Goal: Communication & Community: Participate in discussion

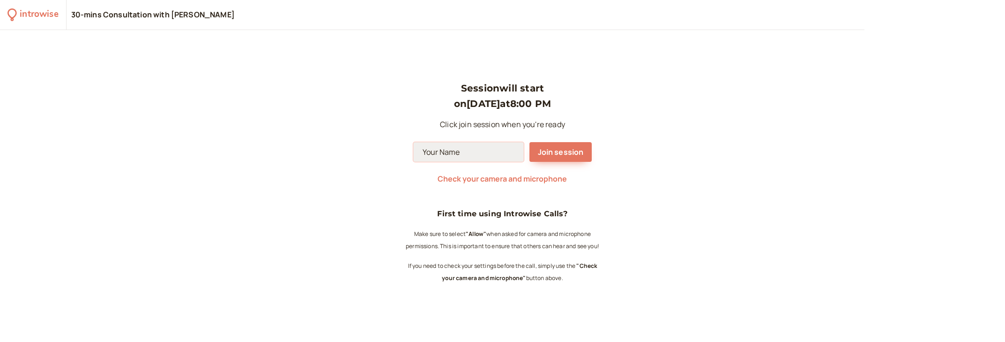
click at [449, 152] on input at bounding box center [468, 152] width 111 height 20
type input "Tymur"
click at [574, 159] on button "Join session" at bounding box center [560, 152] width 63 height 20
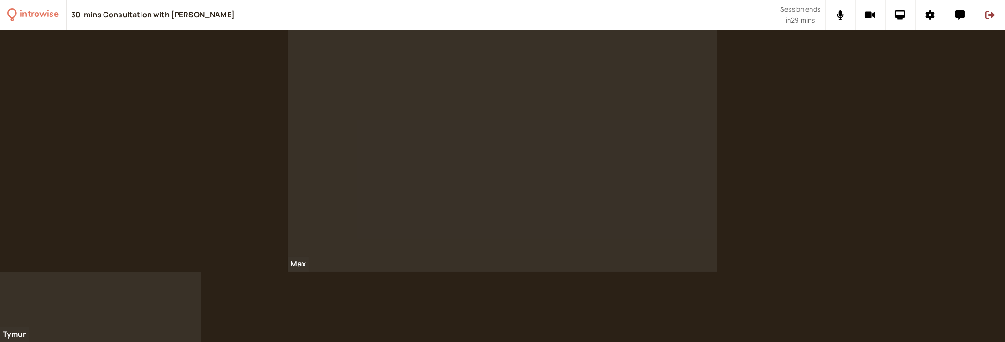
click at [816, 140] on div "Max" at bounding box center [502, 150] width 1005 height 241
click at [866, 14] on icon at bounding box center [870, 15] width 11 height 7
click at [906, 18] on button at bounding box center [900, 15] width 30 height 30
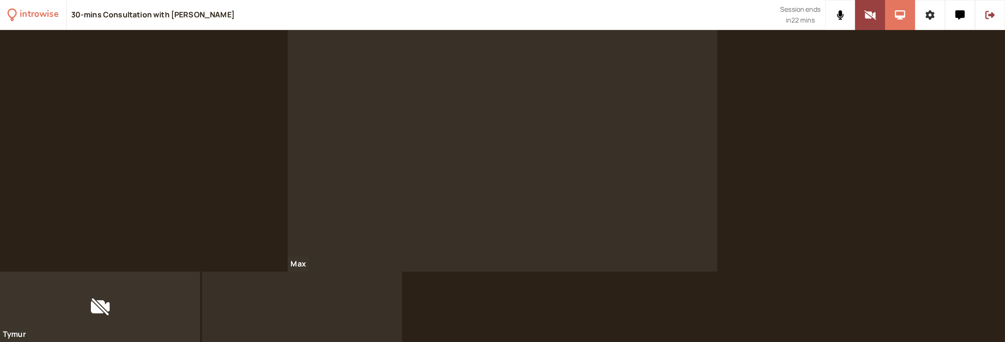
click at [931, 23] on button at bounding box center [930, 15] width 30 height 30
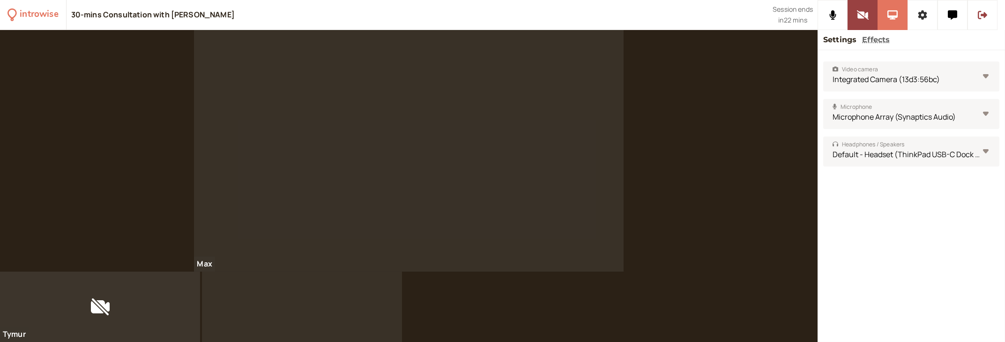
click at [929, 17] on button at bounding box center [923, 15] width 30 height 30
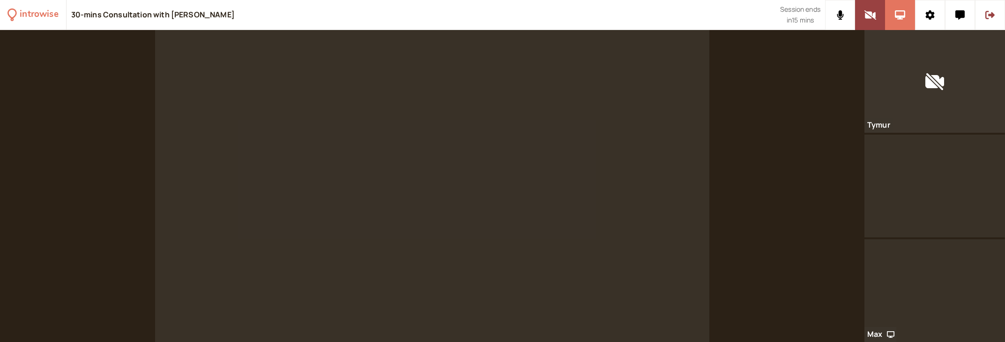
drag, startPoint x: 584, startPoint y: 128, endPoint x: 584, endPoint y: 184, distance: 55.8
click at [584, 184] on video at bounding box center [432, 186] width 554 height 312
click at [536, 140] on video at bounding box center [432, 186] width 554 height 312
click at [964, 6] on button at bounding box center [960, 15] width 30 height 30
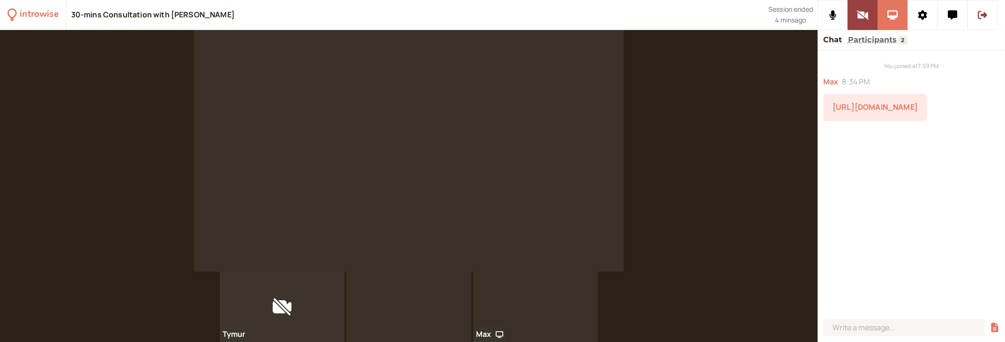
drag, startPoint x: 915, startPoint y: 119, endPoint x: 827, endPoint y: 102, distance: 89.3
click at [827, 102] on div "[URL][DOMAIN_NAME]" at bounding box center [875, 107] width 104 height 27
copy link "[URL][DOMAIN_NAME]"
click at [912, 174] on div "You joined at 7:59 PM Max 8:34 PM [URL][DOMAIN_NAME]" at bounding box center [911, 182] width 187 height 265
click at [981, 15] on icon at bounding box center [982, 15] width 9 height 8
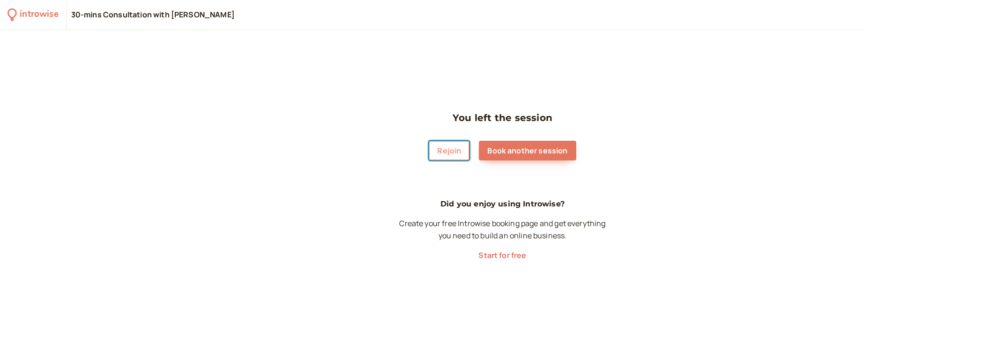
click at [458, 155] on button "Rejoin" at bounding box center [449, 151] width 41 height 20
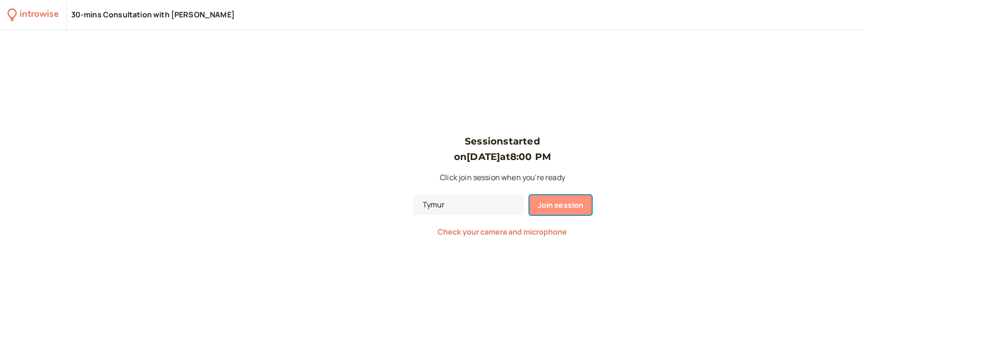
click at [561, 202] on span "Join session" at bounding box center [561, 205] width 46 height 10
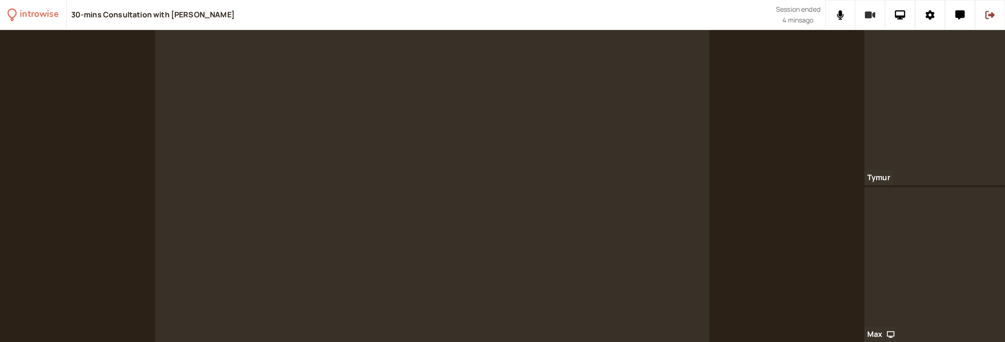
click at [864, 13] on button at bounding box center [870, 15] width 30 height 30
click at [958, 12] on icon at bounding box center [959, 14] width 9 height 9
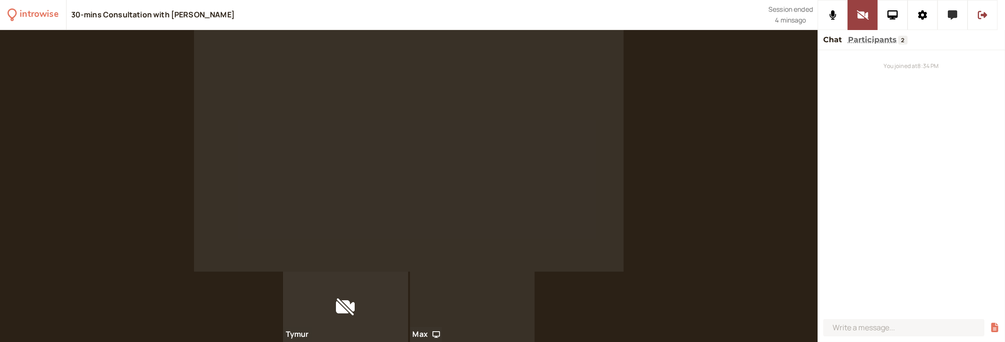
click at [955, 14] on icon at bounding box center [952, 14] width 9 height 9
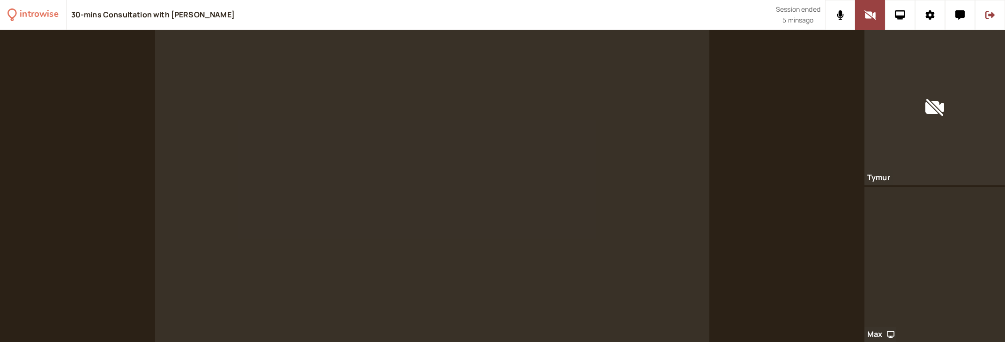
click at [771, 160] on div at bounding box center [432, 186] width 865 height 312
click at [748, 201] on div at bounding box center [432, 186] width 865 height 312
click at [744, 168] on div at bounding box center [432, 186] width 865 height 312
click at [902, 20] on button at bounding box center [900, 15] width 30 height 30
click at [993, 15] on icon at bounding box center [989, 15] width 9 height 8
